Goal: Find contact information: Find contact information

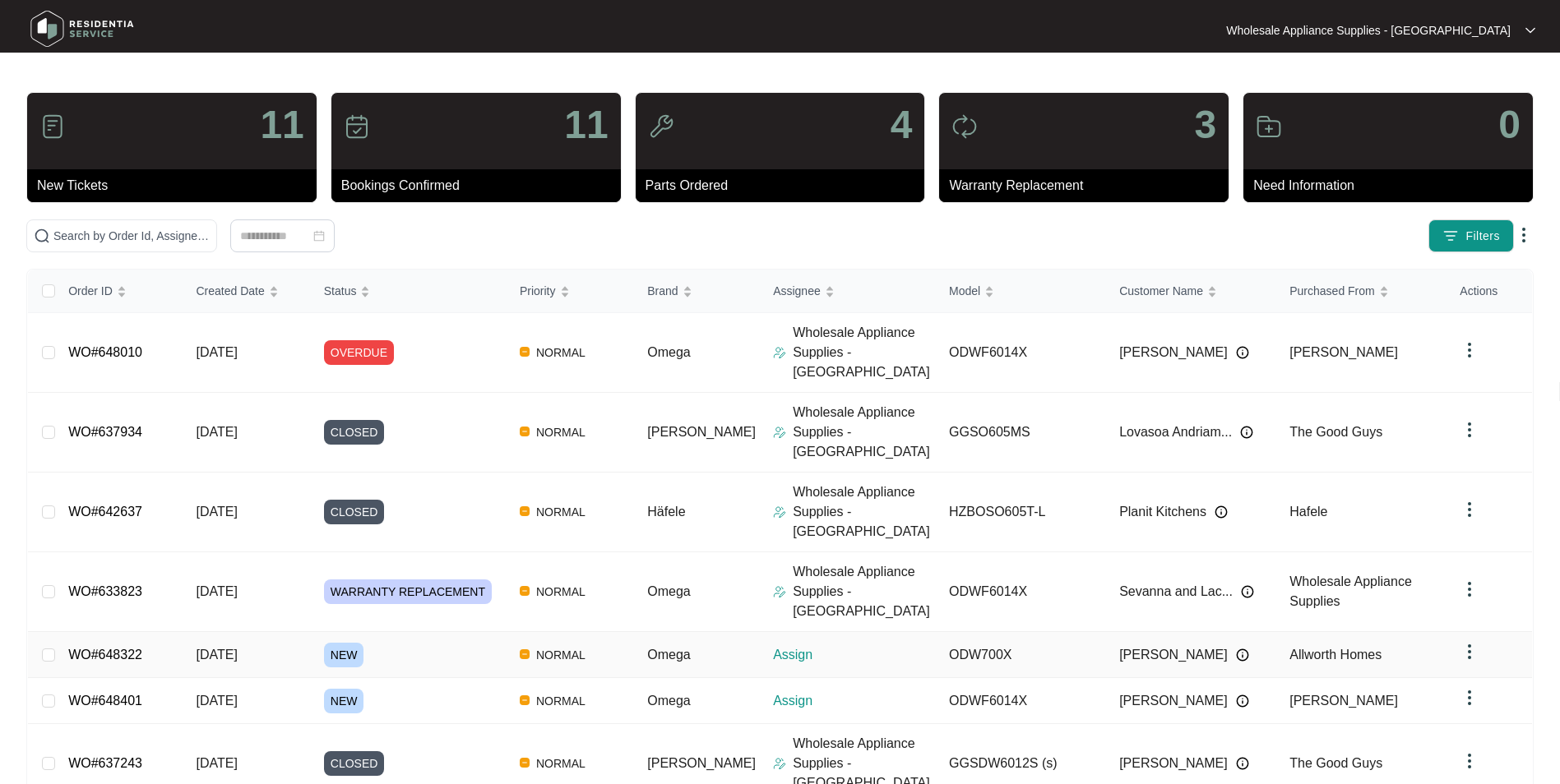
click at [223, 648] on span "[DATE]" at bounding box center [216, 654] width 41 height 14
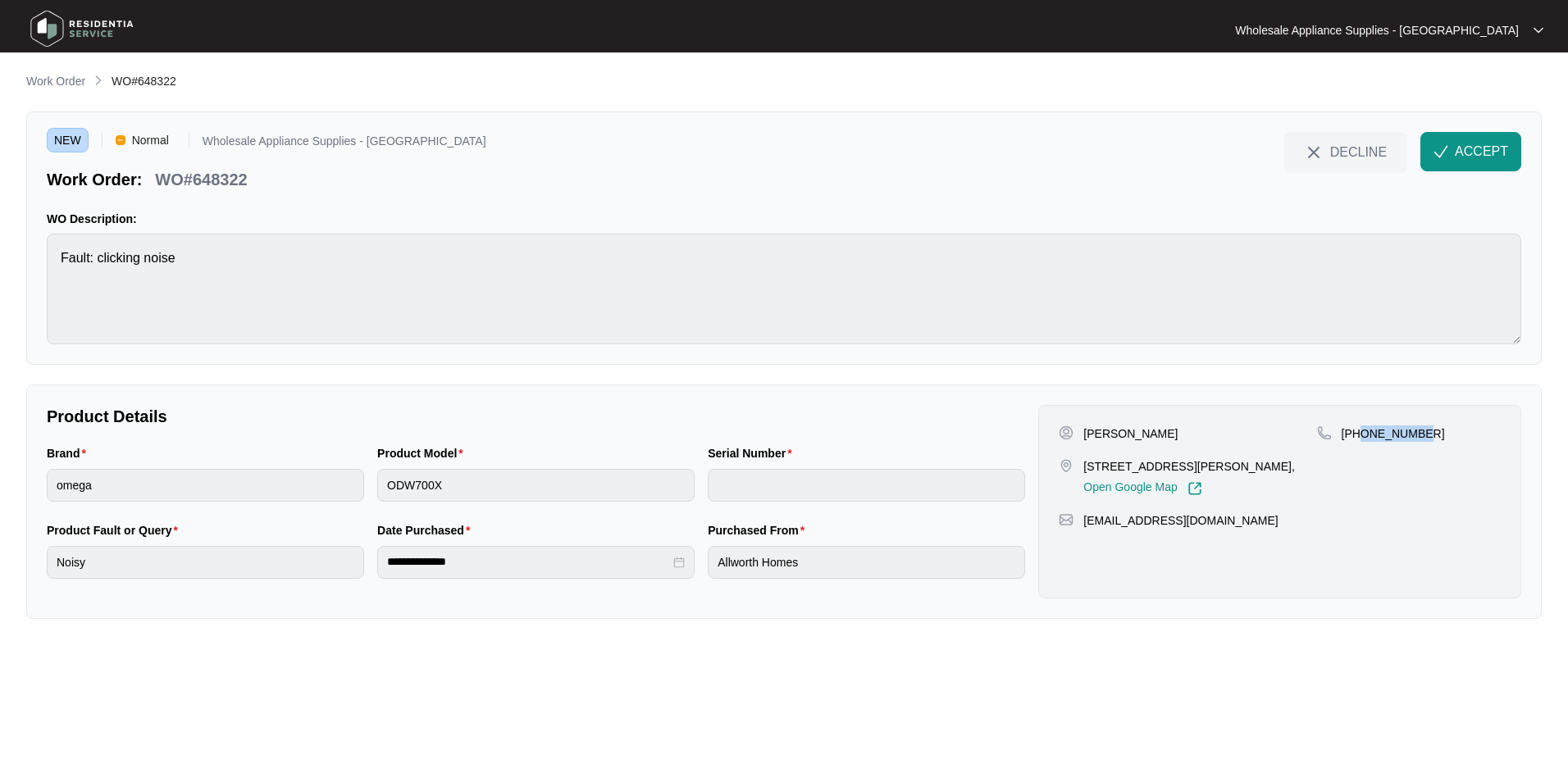
drag, startPoint x: 1421, startPoint y: 435, endPoint x: 1364, endPoint y: 438, distance: 57.1
click at [1364, 438] on div "[PHONE_NUMBER]" at bounding box center [1409, 433] width 184 height 16
copy p "418265706"
drag, startPoint x: 1221, startPoint y: 521, endPoint x: 1086, endPoint y: 532, distance: 135.4
click at [1086, 532] on div "[PERSON_NAME] [STREET_ADDRESS][PERSON_NAME], Open Google Map [PHONE_NUMBER] [EM…" at bounding box center [1280, 501] width 484 height 193
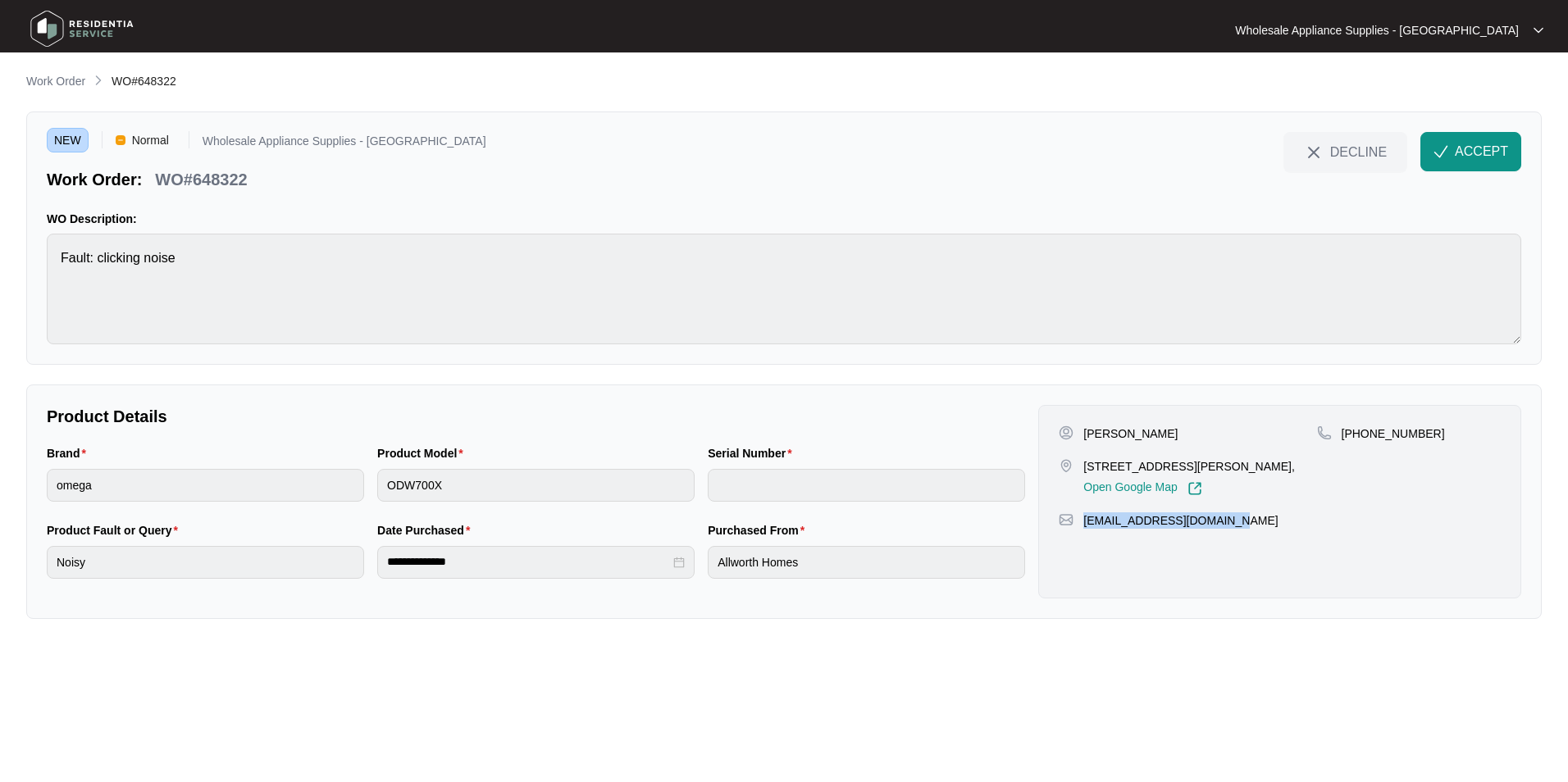
copy p "[EMAIL_ADDRESS][DOMAIN_NAME]"
drag, startPoint x: 1169, startPoint y: 463, endPoint x: 1074, endPoint y: 467, distance: 95.1
click at [1074, 467] on div "[STREET_ADDRESS][PERSON_NAME], Open Google Map" at bounding box center [1187, 477] width 258 height 37
copy div "[STREET_ADDRESS][PERSON_NAME]"
click at [225, 178] on p "WO#648322" at bounding box center [201, 180] width 92 height 23
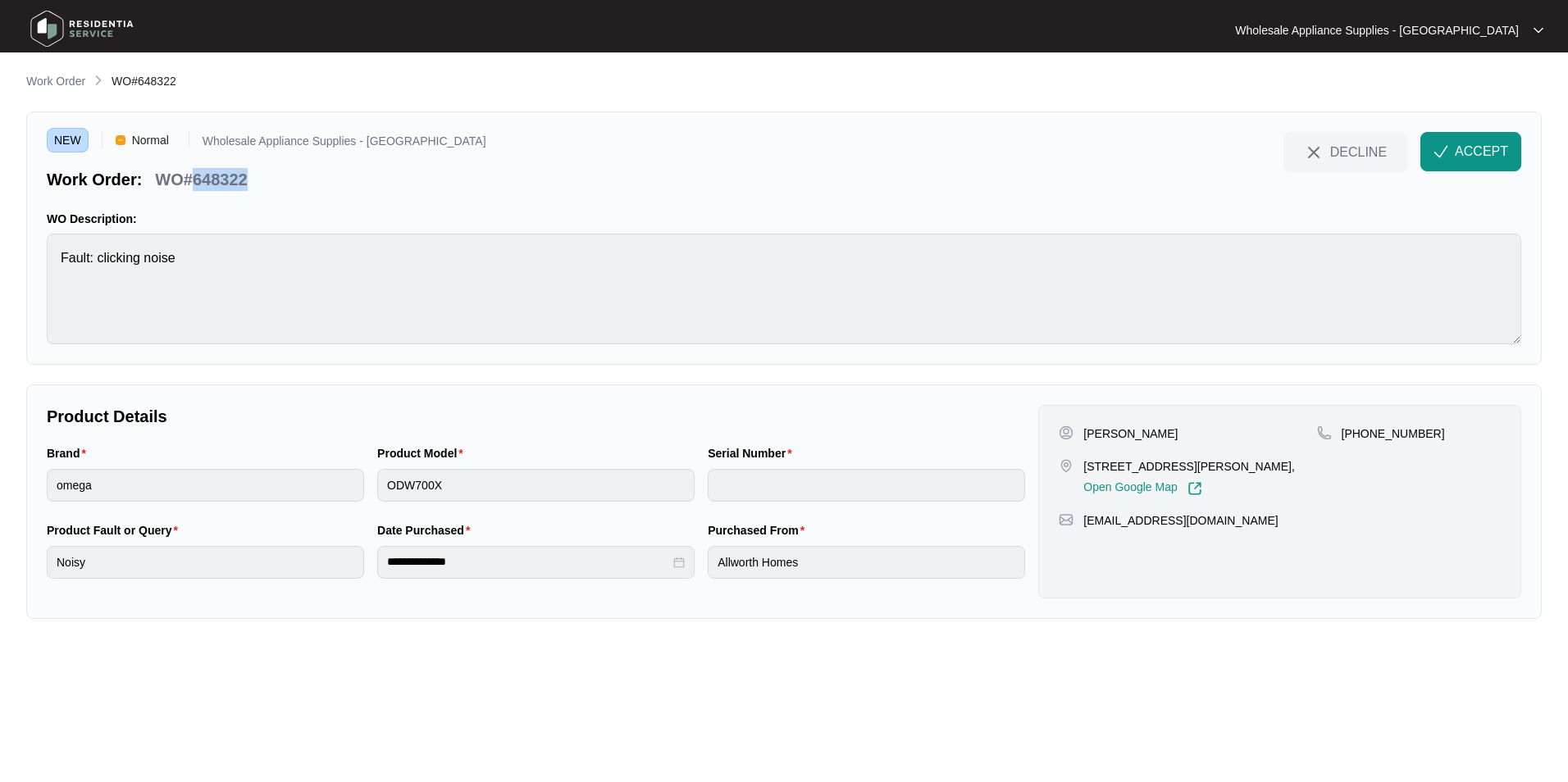
click at [225, 178] on p "WO#648322" at bounding box center [201, 180] width 92 height 23
copy p "648322"
click at [364, 489] on div "Brand omega Product Model ODW700X Serial Number" at bounding box center [535, 482] width 992 height 77
click at [309, 570] on div "**********" at bounding box center [535, 560] width 992 height 77
click at [316, 562] on div "**********" at bounding box center [535, 560] width 992 height 77
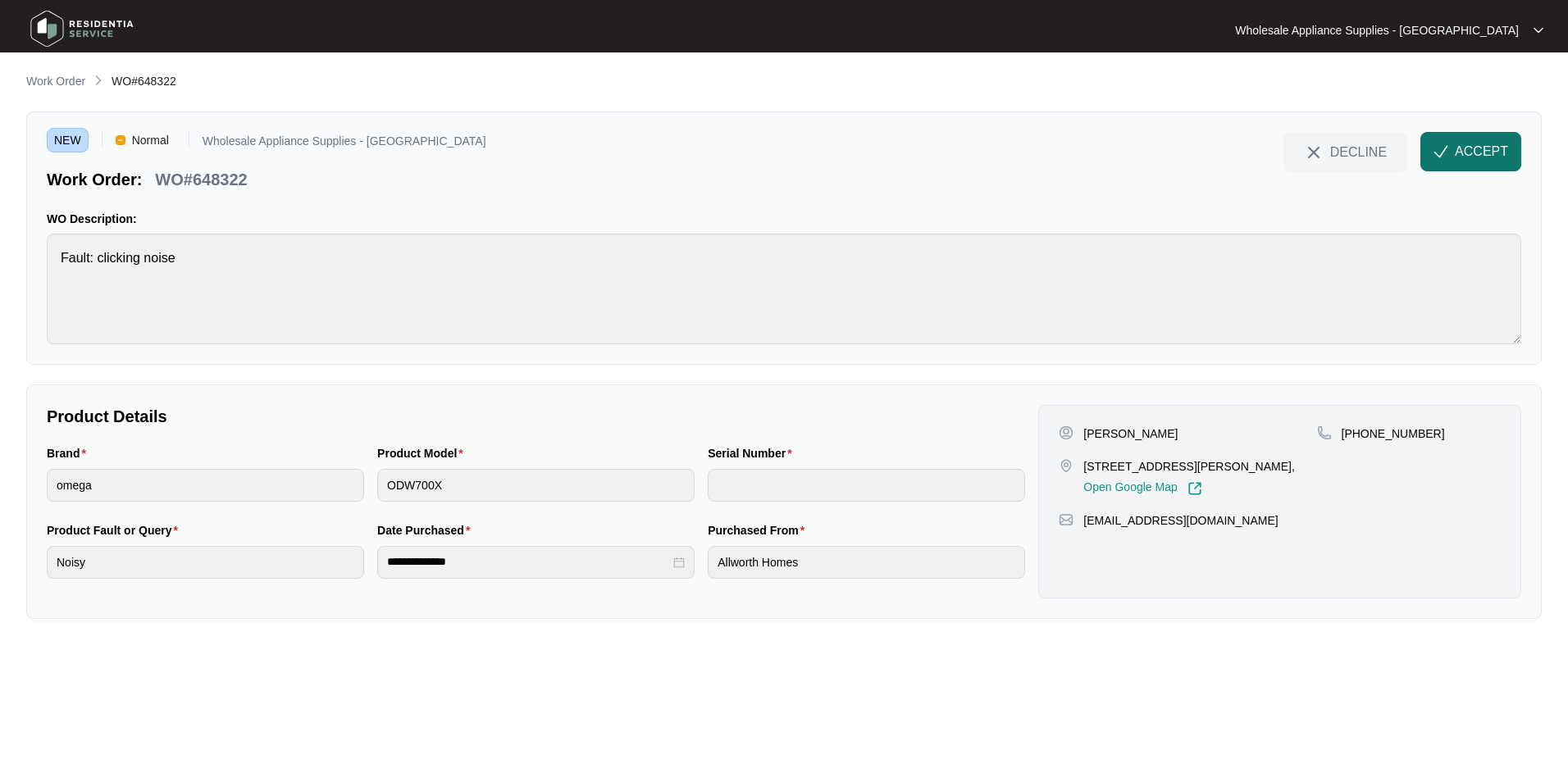
click at [1478, 147] on span "ACCEPT" at bounding box center [1481, 151] width 54 height 20
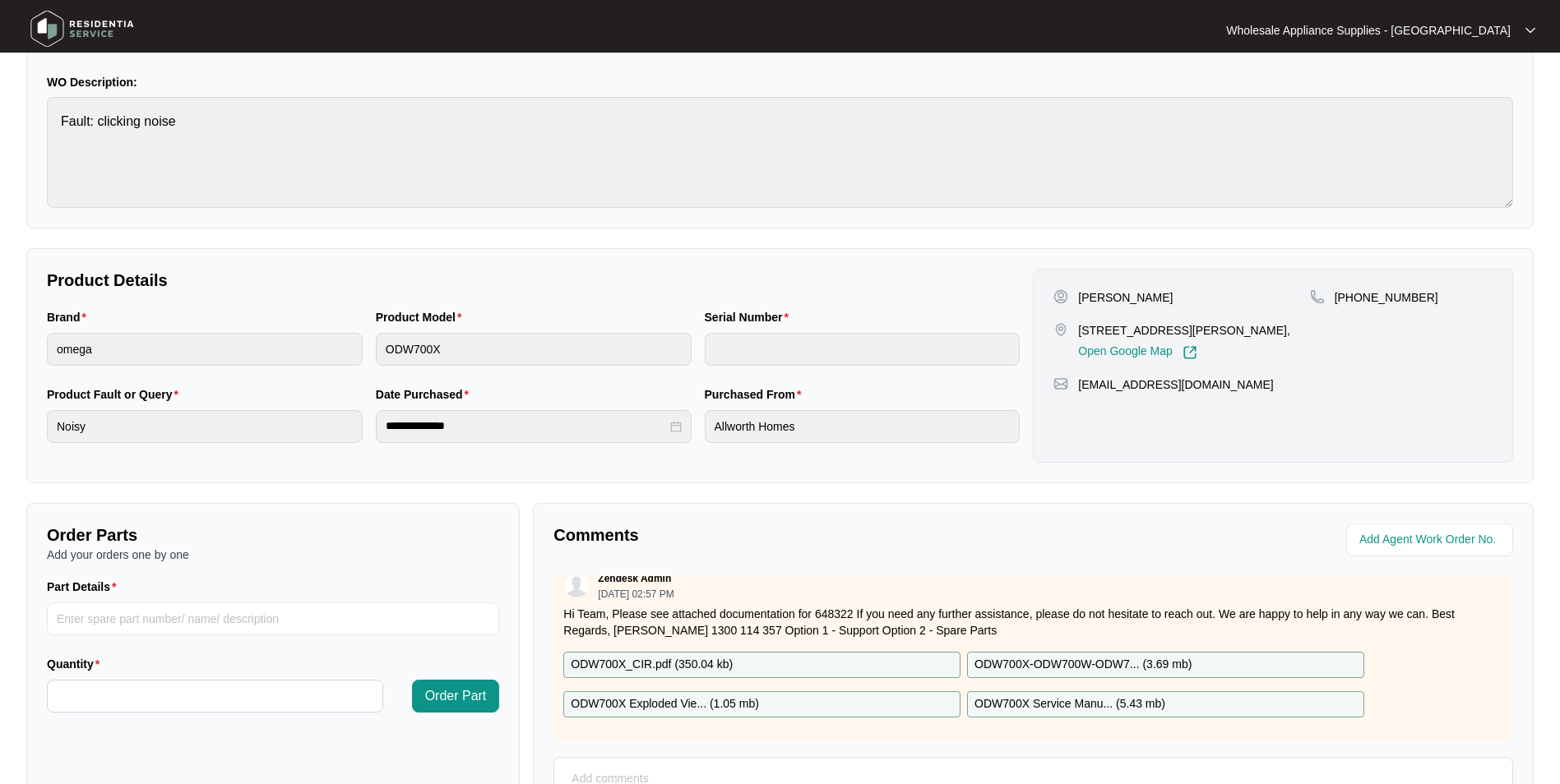
scroll to position [165, 0]
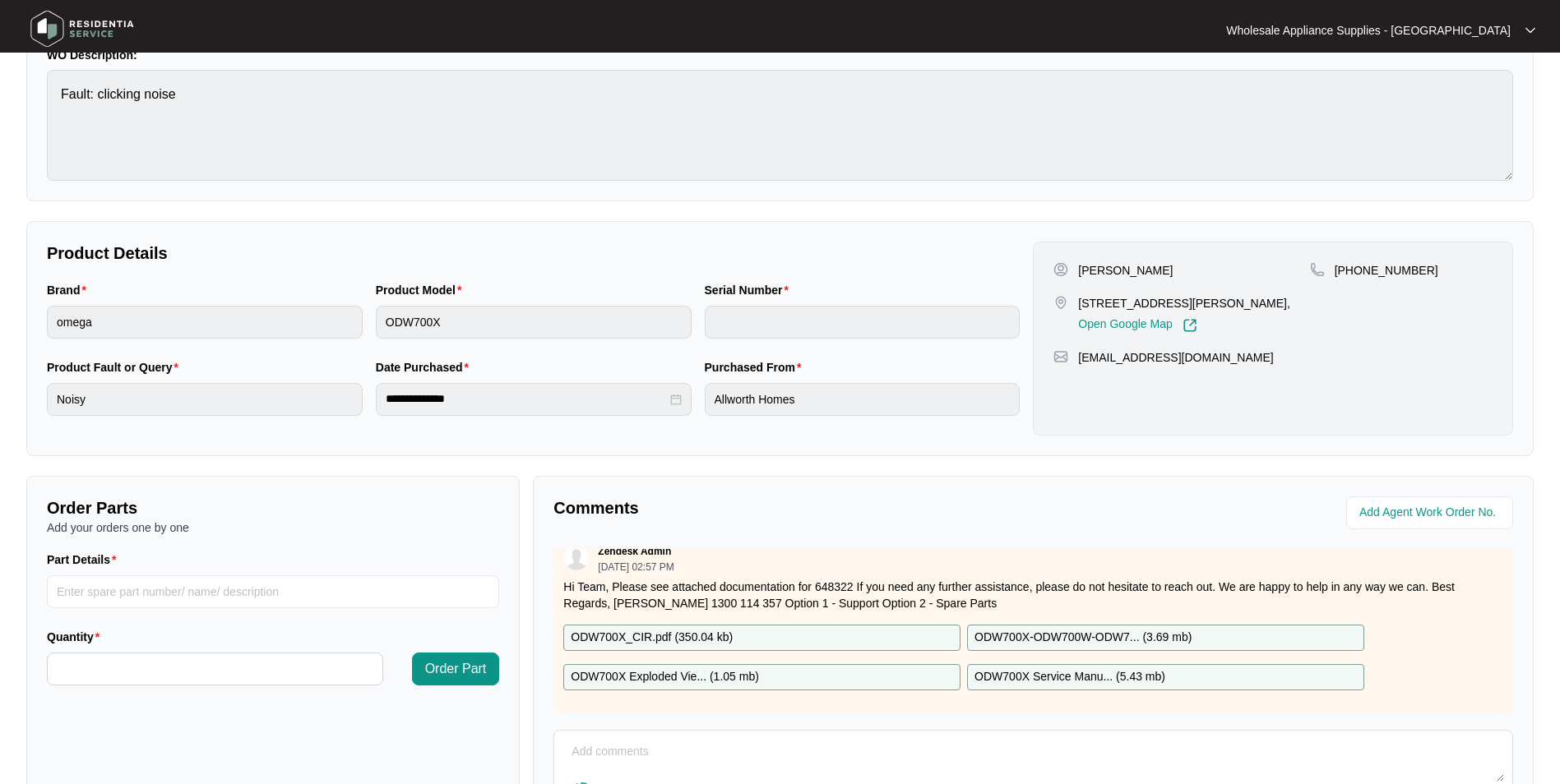
click at [713, 629] on p "ODW700X_CIR.pdf ( 350.04 kb )" at bounding box center [652, 637] width 162 height 18
click at [1080, 629] on p "ODW700X-ODW700W-ODW7... ( 3.69 mb )" at bounding box center [1083, 637] width 217 height 18
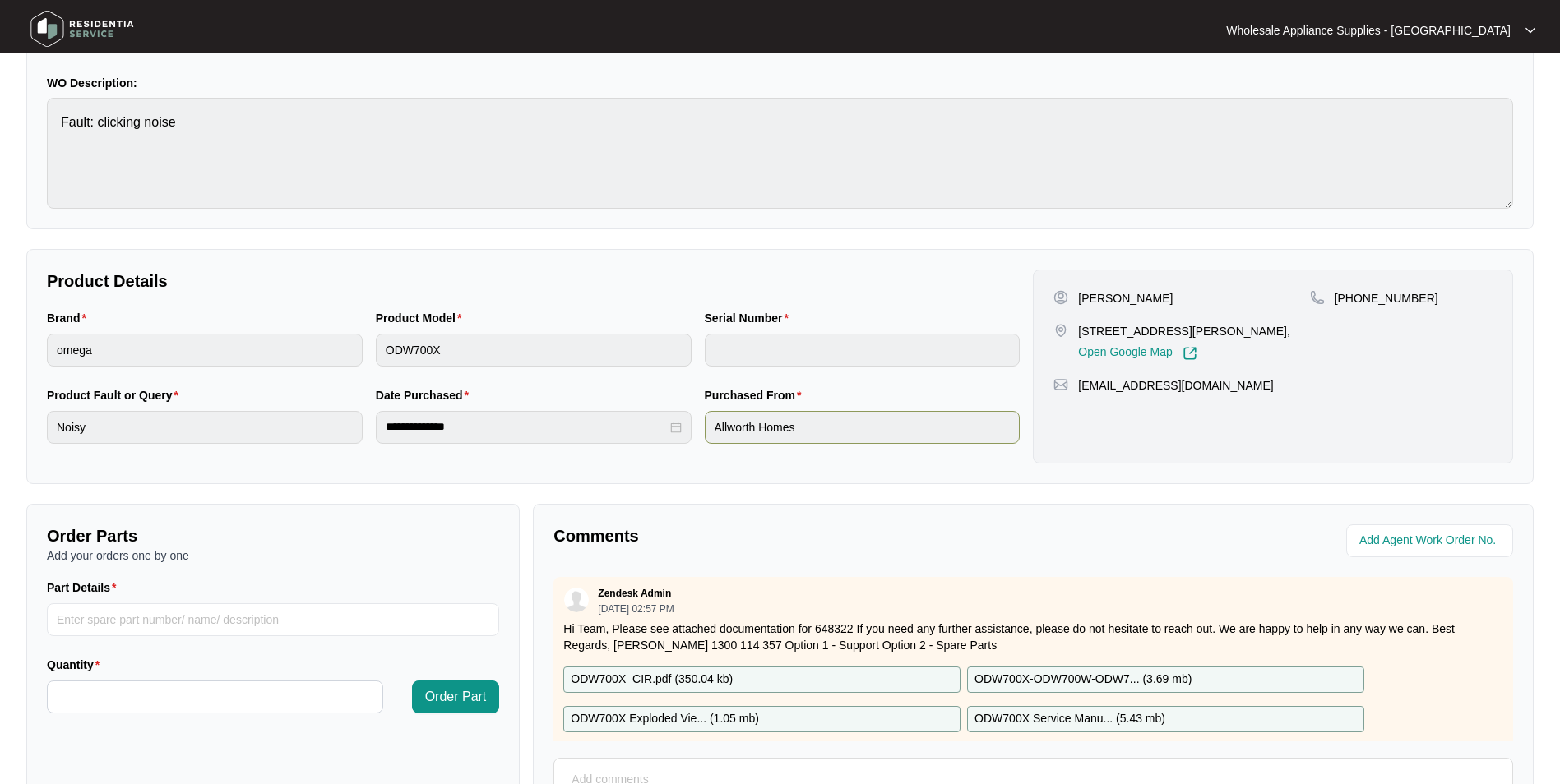
scroll to position [0, 0]
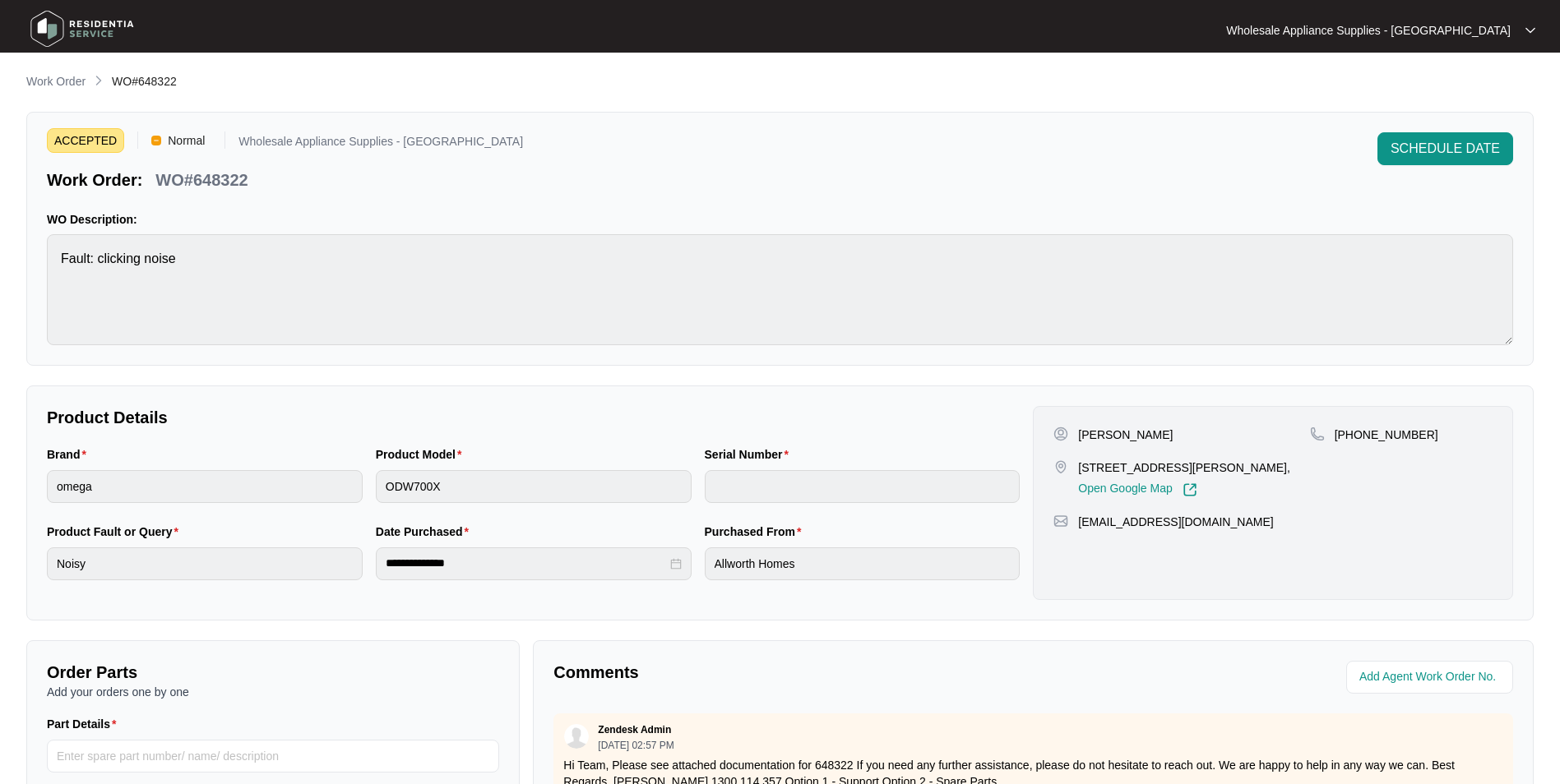
click at [99, 32] on img at bounding box center [82, 29] width 115 height 49
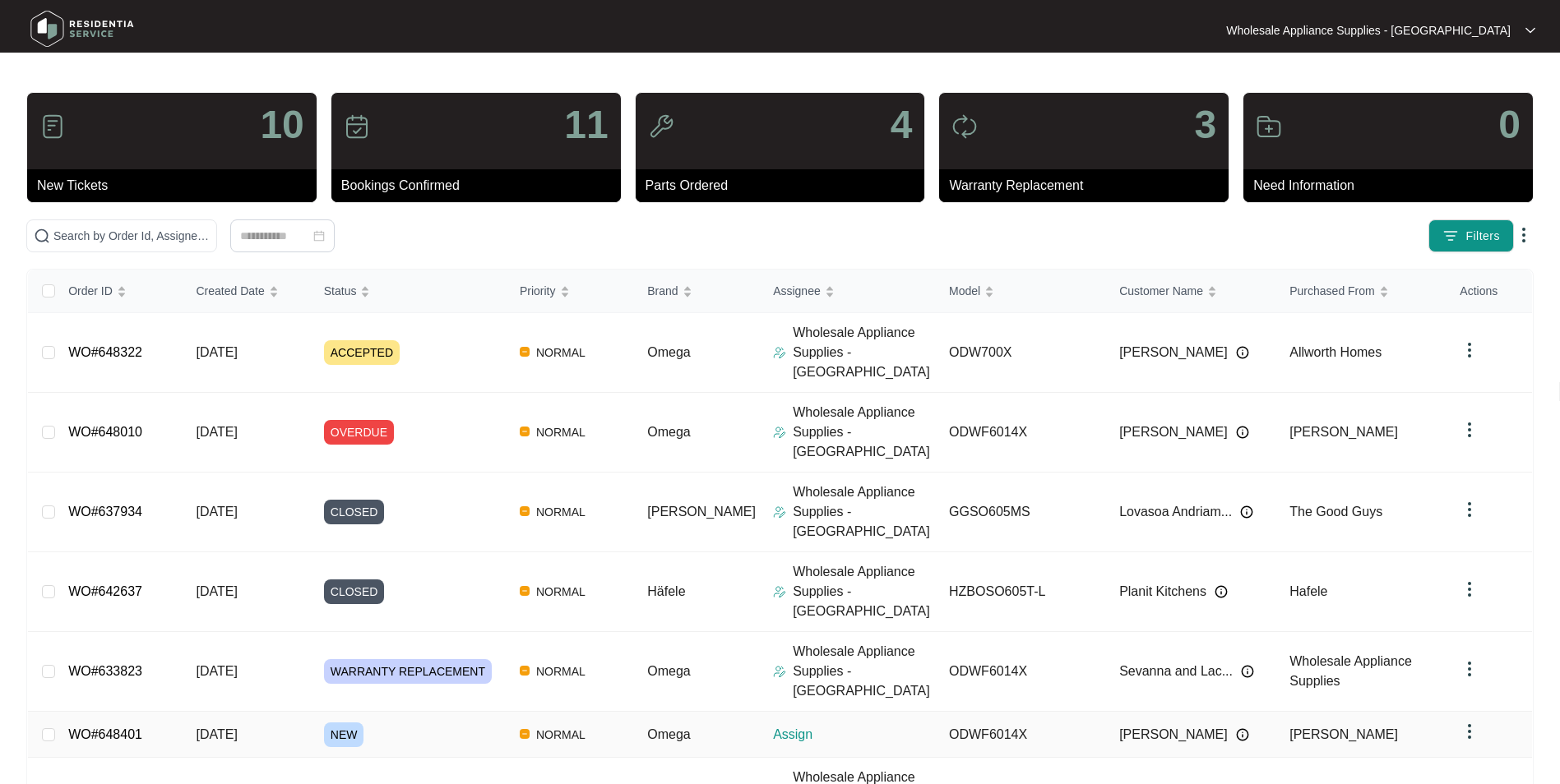
click at [236, 728] on span "[DATE]" at bounding box center [216, 735] width 41 height 14
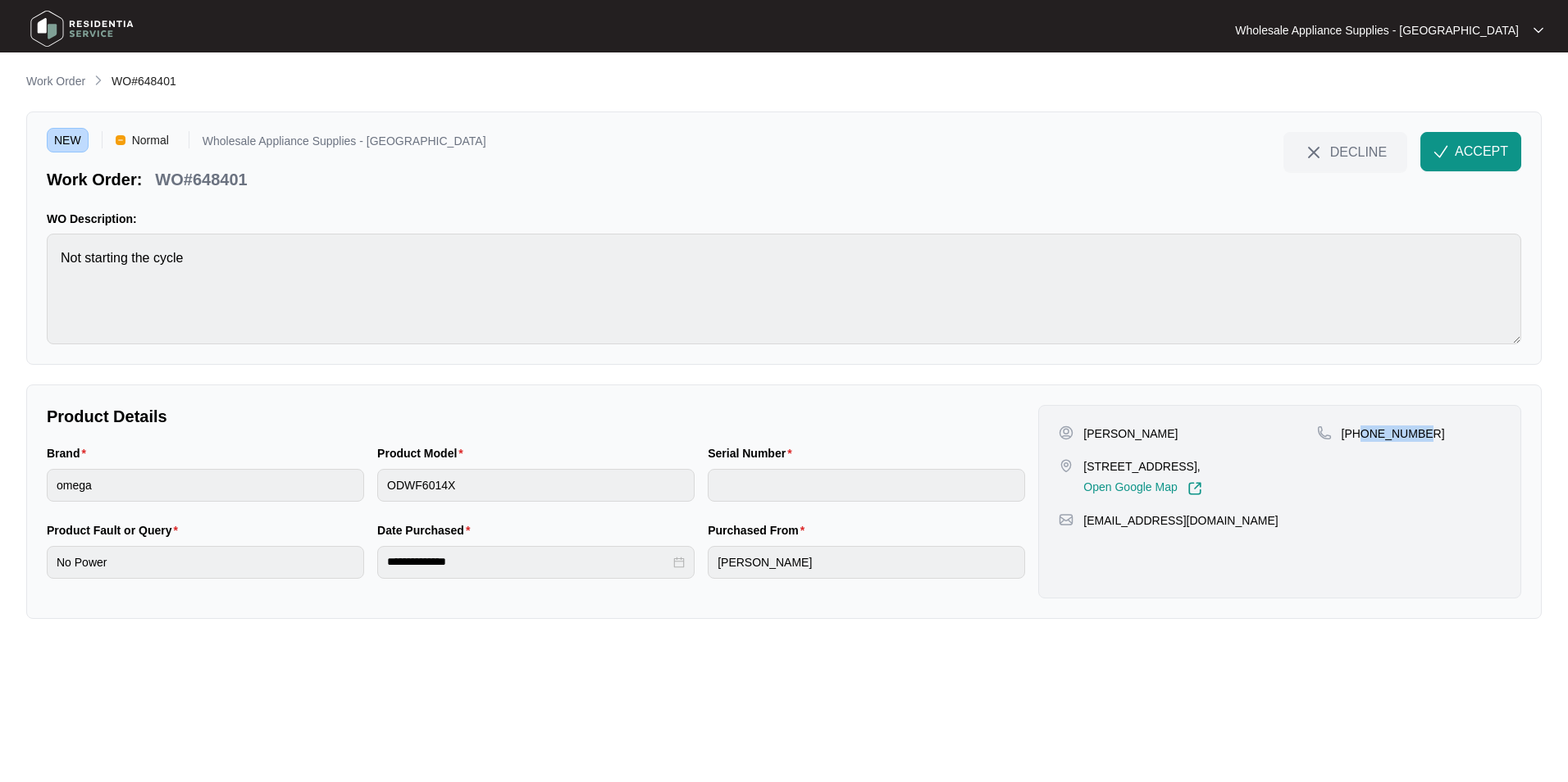
drag, startPoint x: 1420, startPoint y: 434, endPoint x: 1359, endPoint y: 442, distance: 61.5
click at [1359, 442] on div "[PHONE_NUMBER]" at bounding box center [1409, 460] width 184 height 71
copy p "424130099"
click at [1138, 436] on p "[PERSON_NAME]" at bounding box center [1130, 433] width 94 height 16
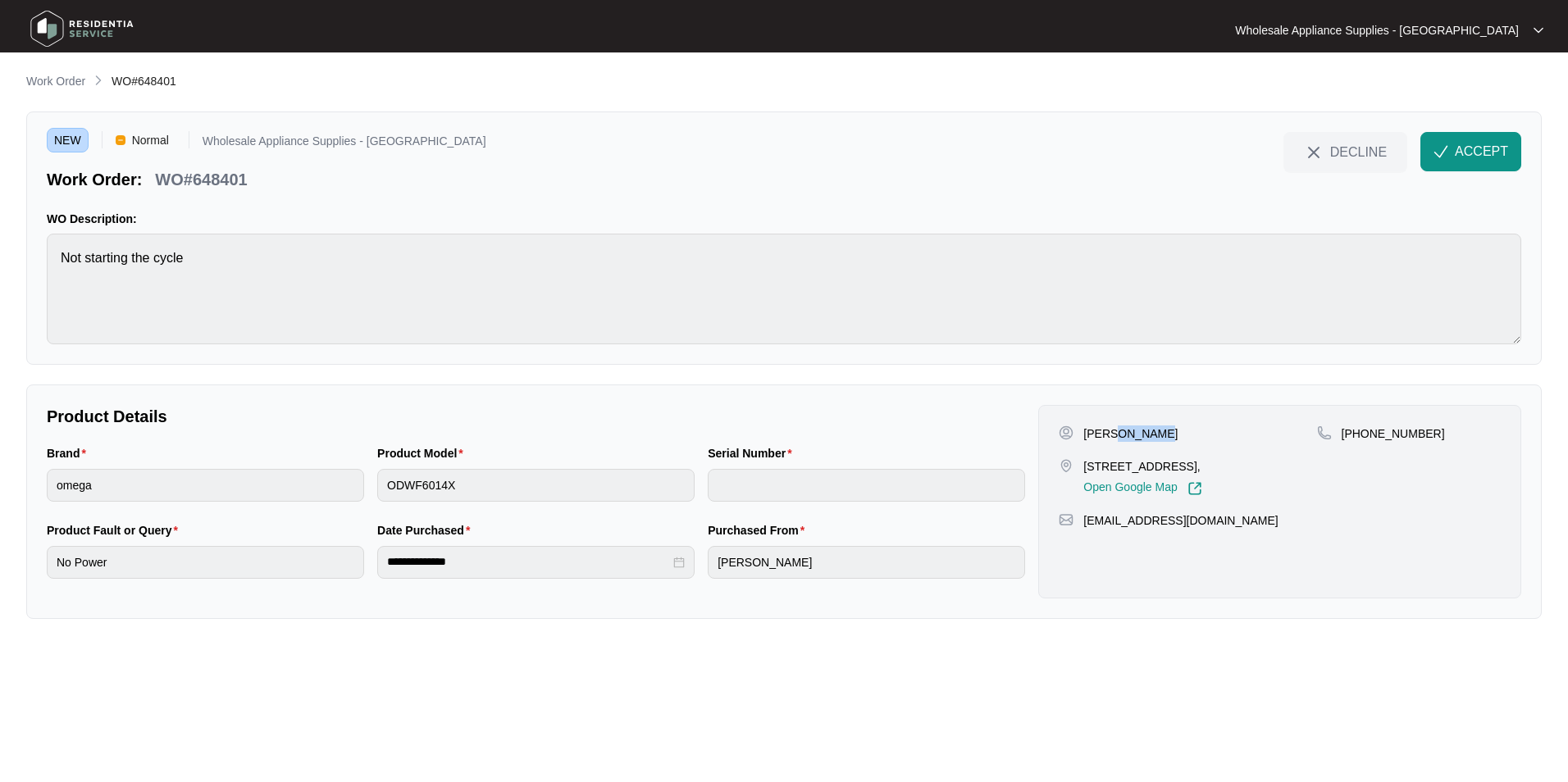
copy p "[PERSON_NAME]"
drag, startPoint x: 1146, startPoint y: 462, endPoint x: 1082, endPoint y: 469, distance: 64.4
click at [1082, 469] on div "[STREET_ADDRESS], Open Google Map" at bounding box center [1187, 477] width 258 height 37
copy p "[STREET_ADDRESS]"
drag, startPoint x: 1231, startPoint y: 523, endPoint x: 1084, endPoint y: 534, distance: 147.4
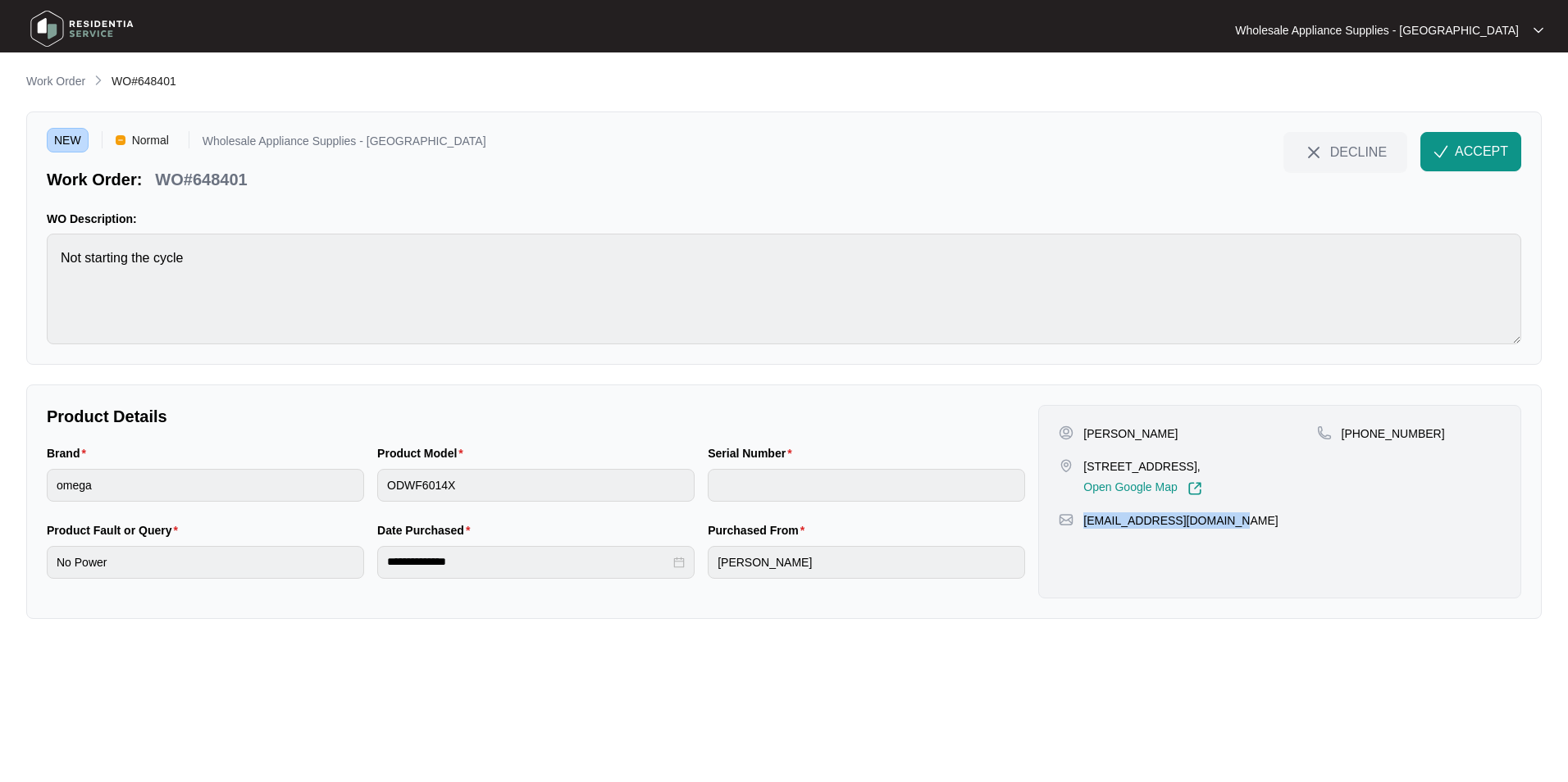
click at [1084, 534] on div "[PERSON_NAME] [STREET_ADDRESS], Open Google Map [PHONE_NUMBER] [EMAIL_ADDRESS][…" at bounding box center [1280, 501] width 484 height 193
copy p "[EMAIL_ADDRESS][DOMAIN_NAME]"
click at [223, 179] on p "WO#648401" at bounding box center [201, 180] width 92 height 23
copy p "648401"
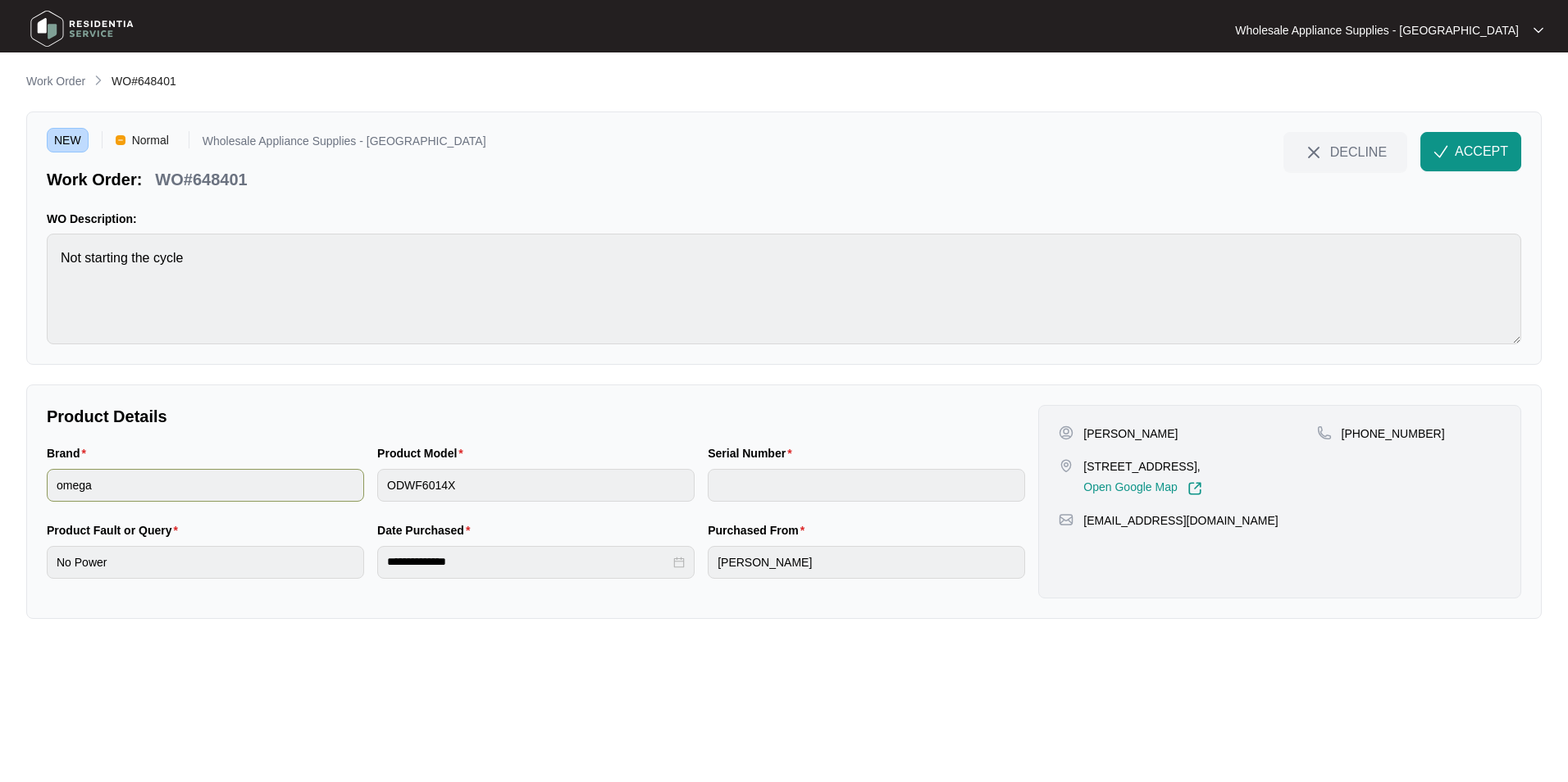
click at [324, 487] on div "Brand omega Product Model ODWF6014X Serial Number" at bounding box center [535, 482] width 992 height 77
click at [369, 494] on div "Brand omega Product Model ODWF6014X Serial Number" at bounding box center [535, 482] width 992 height 77
click at [309, 571] on div "**********" at bounding box center [535, 560] width 992 height 77
click at [324, 559] on div "**********" at bounding box center [535, 560] width 992 height 77
click at [1453, 143] on button "ACCEPT" at bounding box center [1471, 151] width 101 height 39
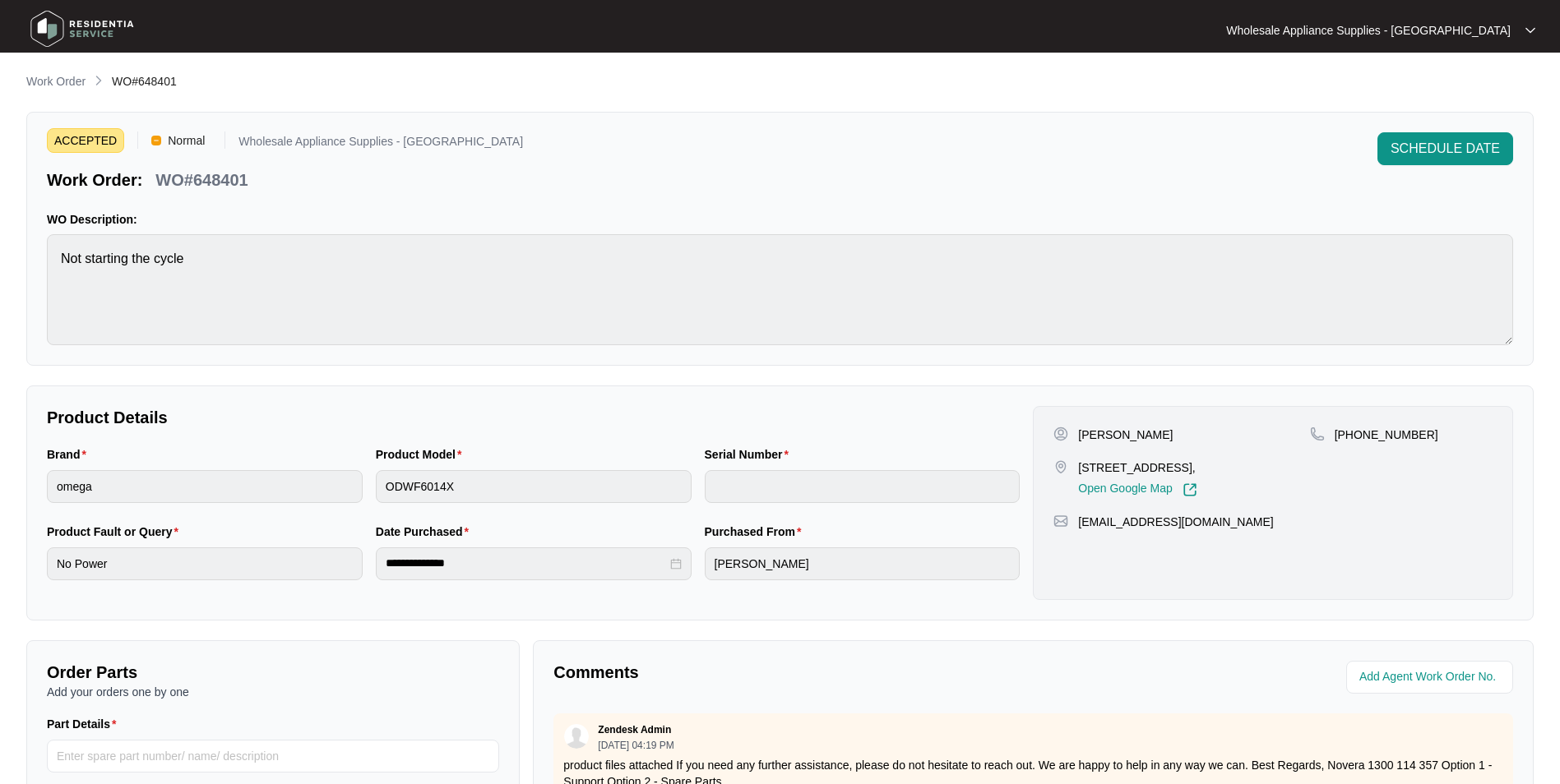
drag, startPoint x: 82, startPoint y: 30, endPoint x: 79, endPoint y: 38, distance: 8.5
click at [81, 30] on img at bounding box center [82, 29] width 115 height 49
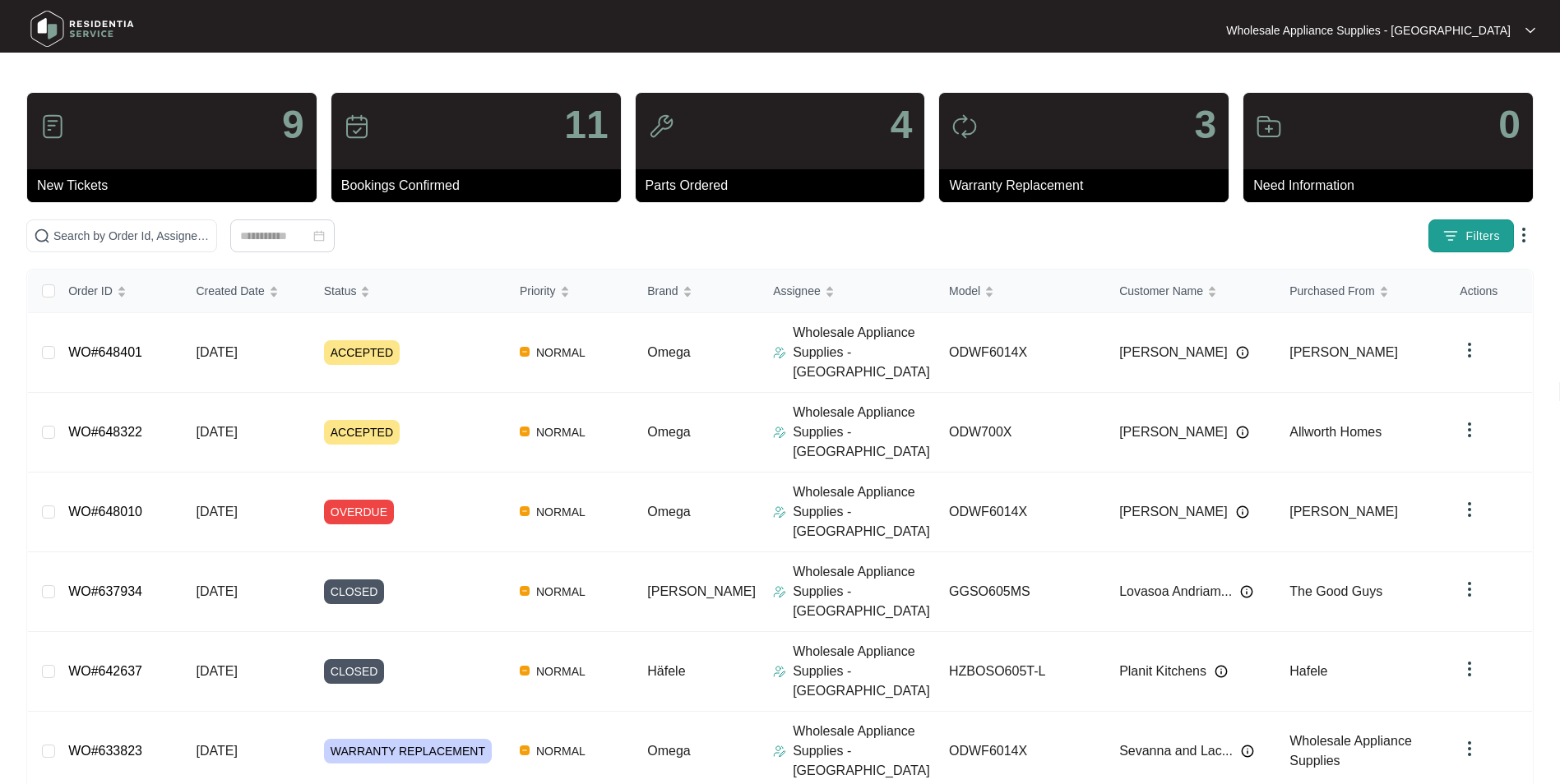
click at [1450, 229] on img "button" at bounding box center [1450, 235] width 16 height 16
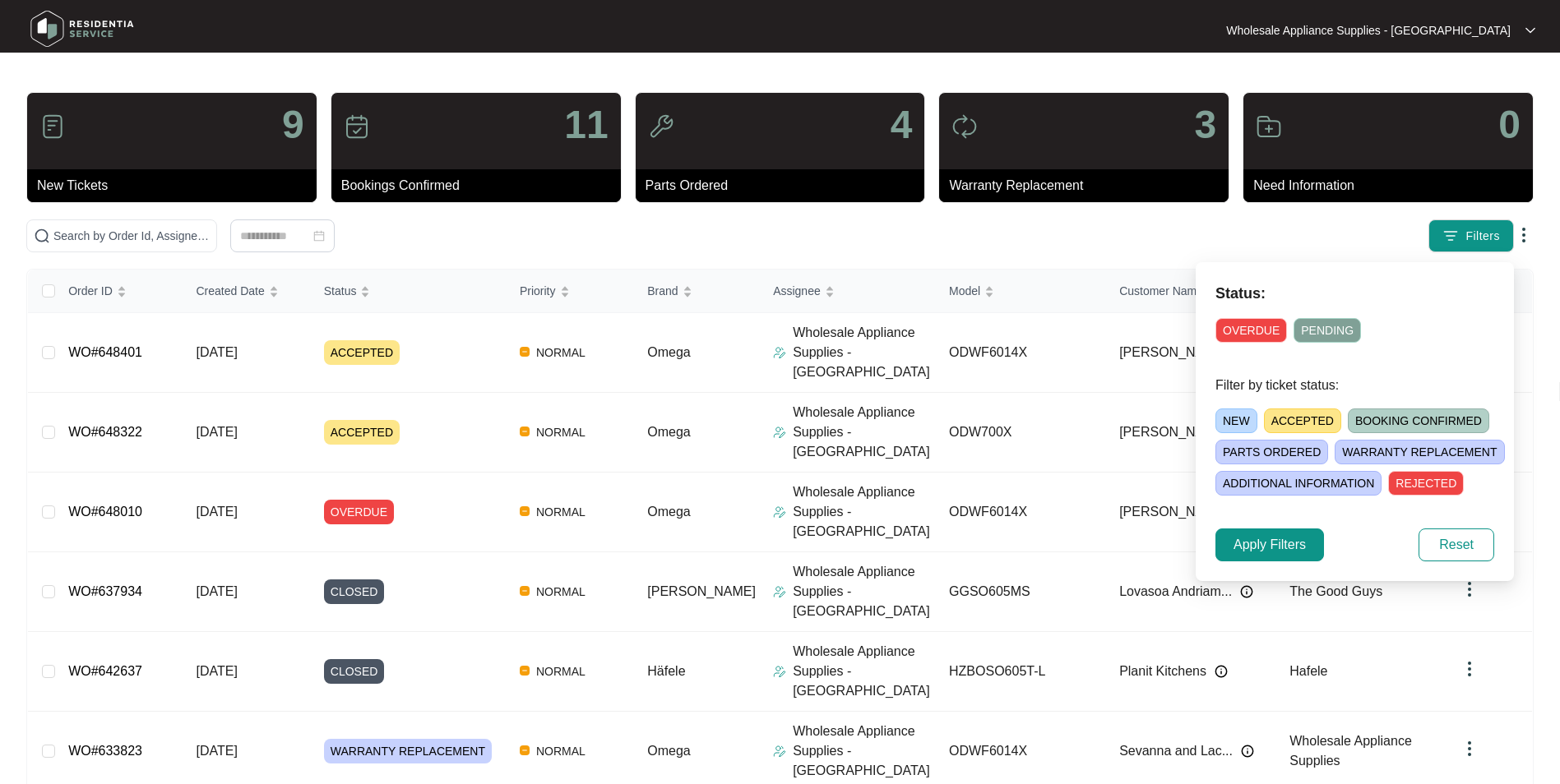
drag, startPoint x: 1241, startPoint y: 417, endPoint x: 1238, endPoint y: 438, distance: 21.2
click at [1242, 417] on span "NEW" at bounding box center [1236, 421] width 42 height 25
drag, startPoint x: 1288, startPoint y: 549, endPoint x: 1316, endPoint y: 551, distance: 28.1
click at [1295, 549] on span "Apply Filters" at bounding box center [1269, 544] width 73 height 20
